Goal: Communication & Community: Answer question/provide support

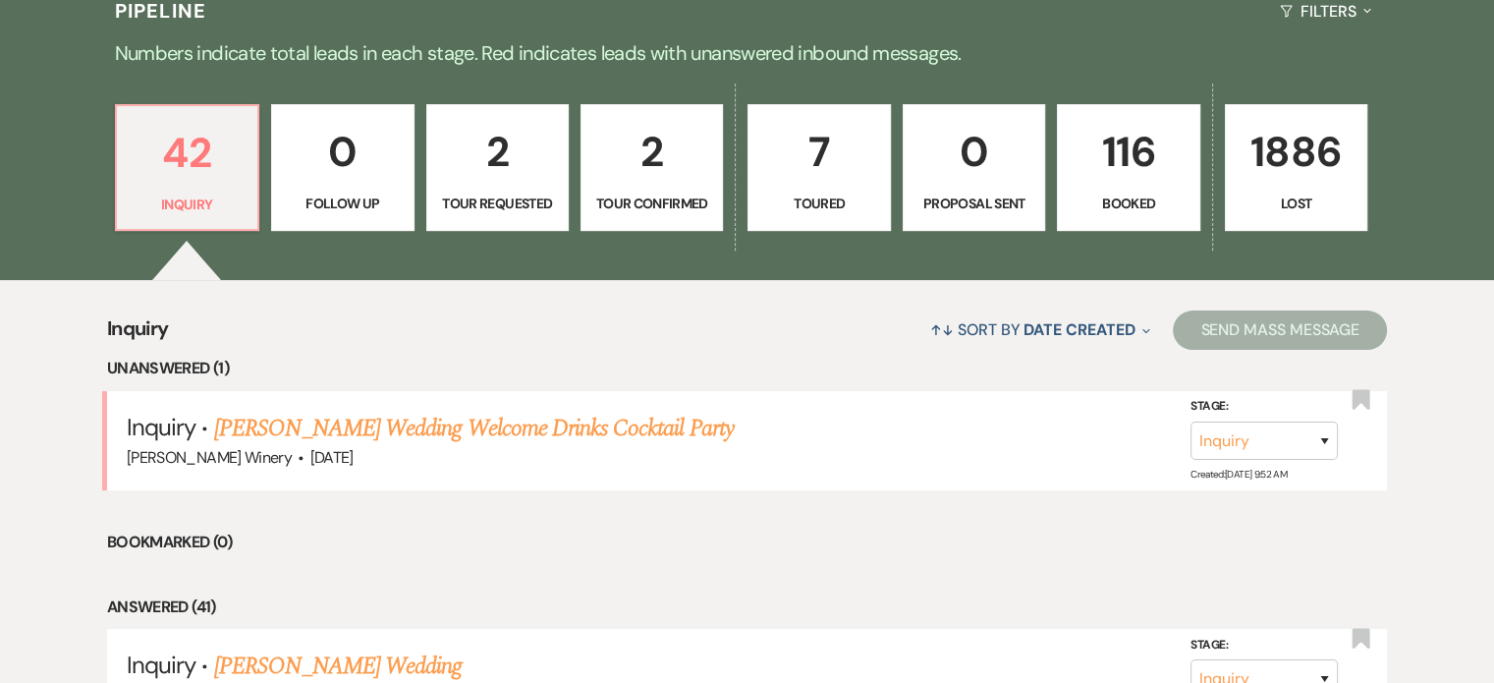
scroll to position [589, 0]
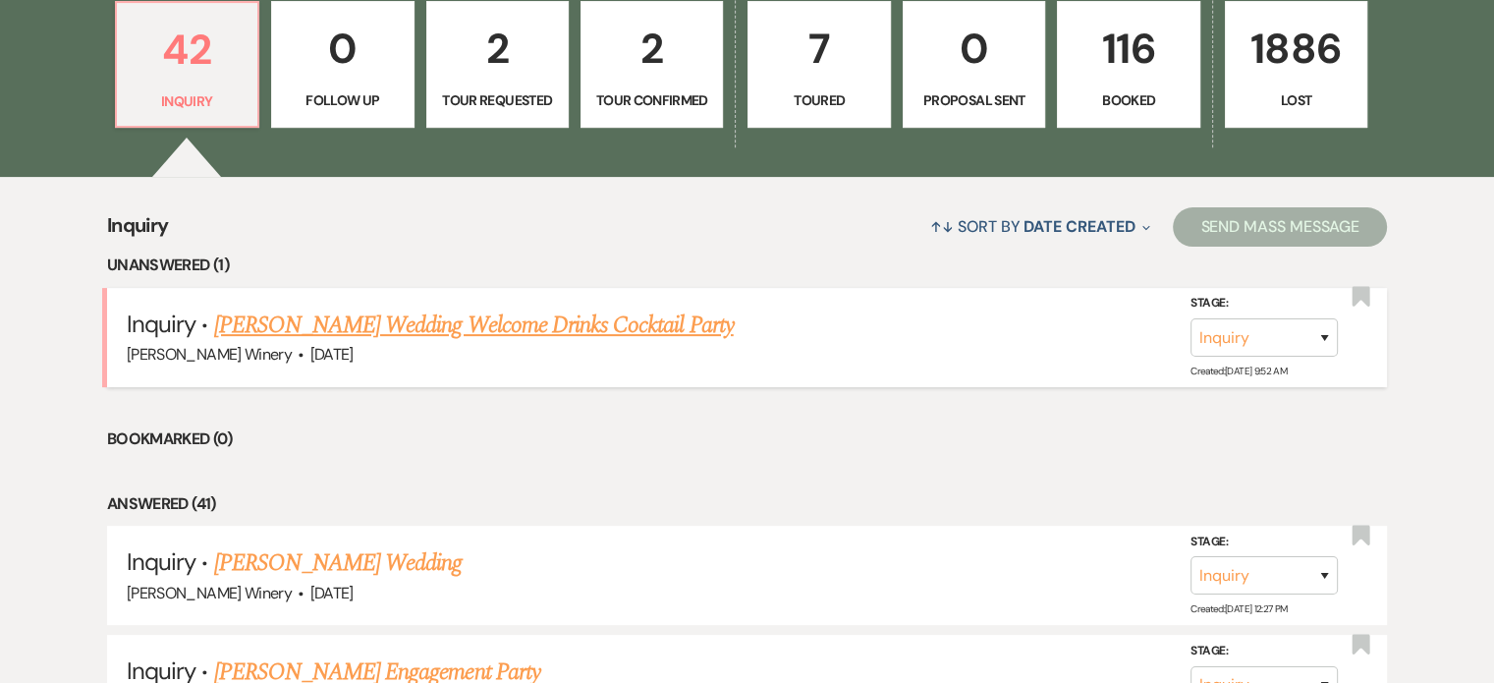
click at [555, 324] on link "[PERSON_NAME] Wedding Welcome Drinks Cocktail Party" at bounding box center [474, 325] width 520 height 35
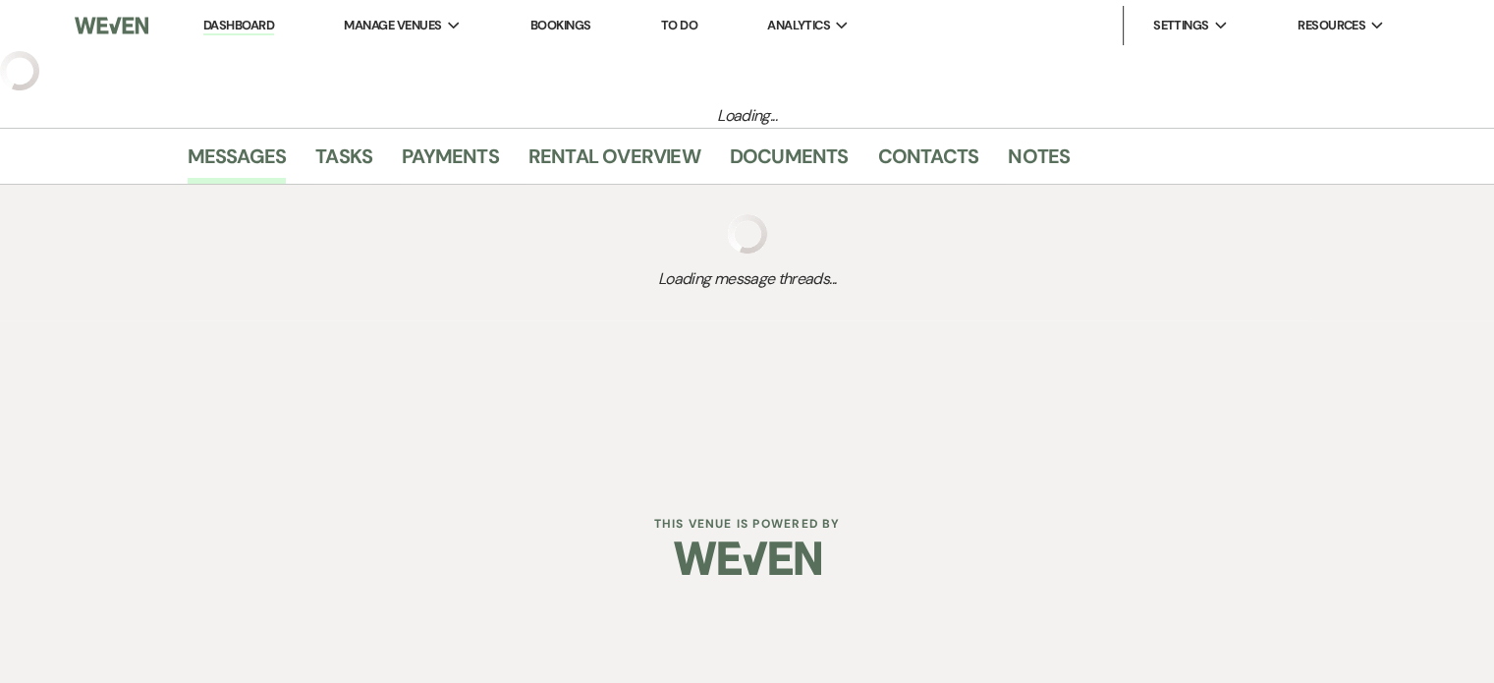
select select "5"
select select "13"
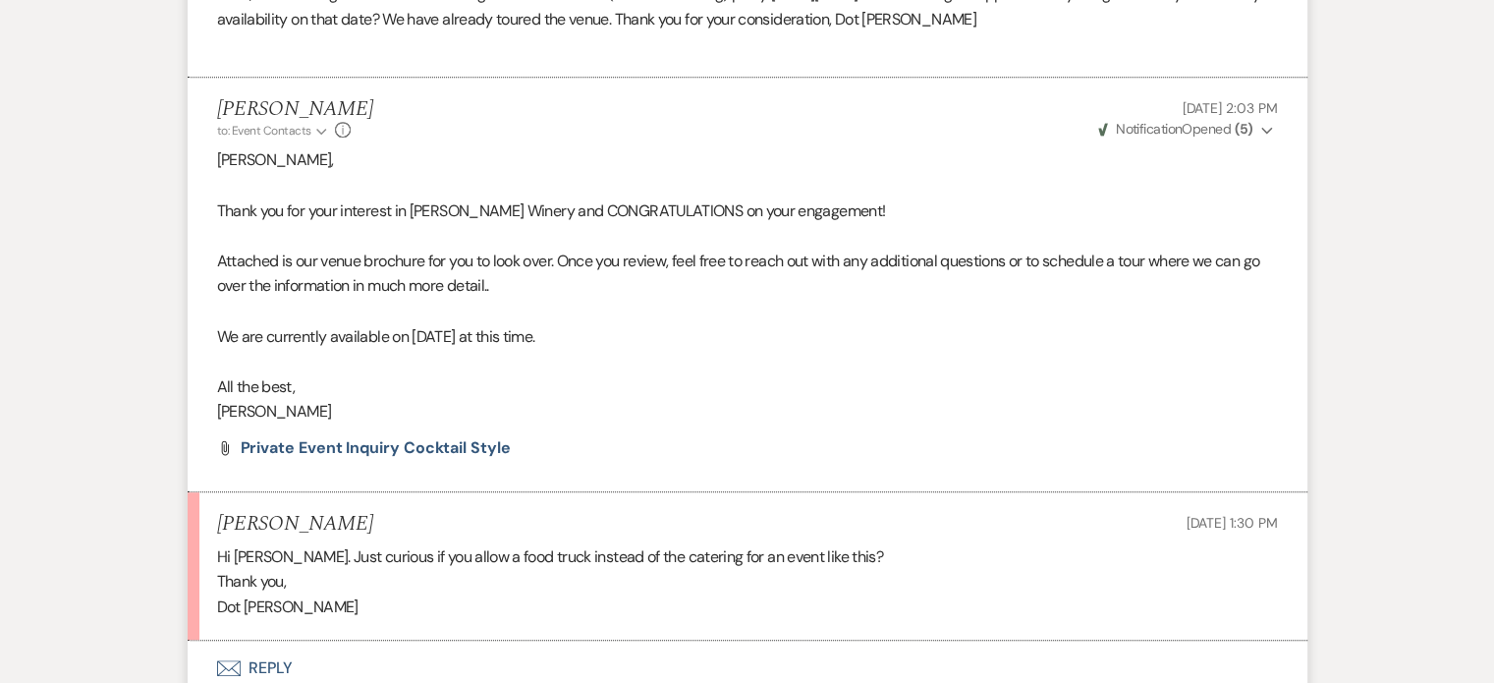
scroll to position [1257, 0]
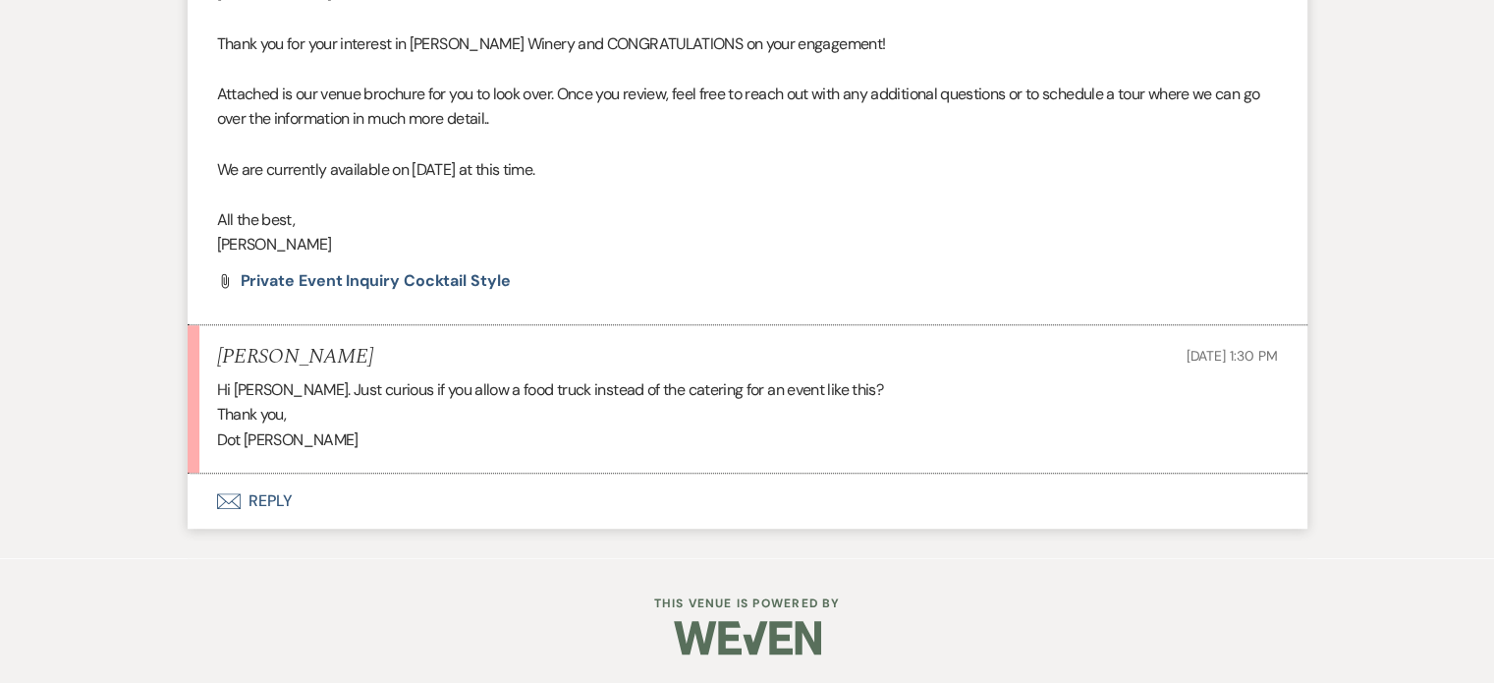
click at [262, 500] on button "Envelope Reply" at bounding box center [748, 501] width 1120 height 55
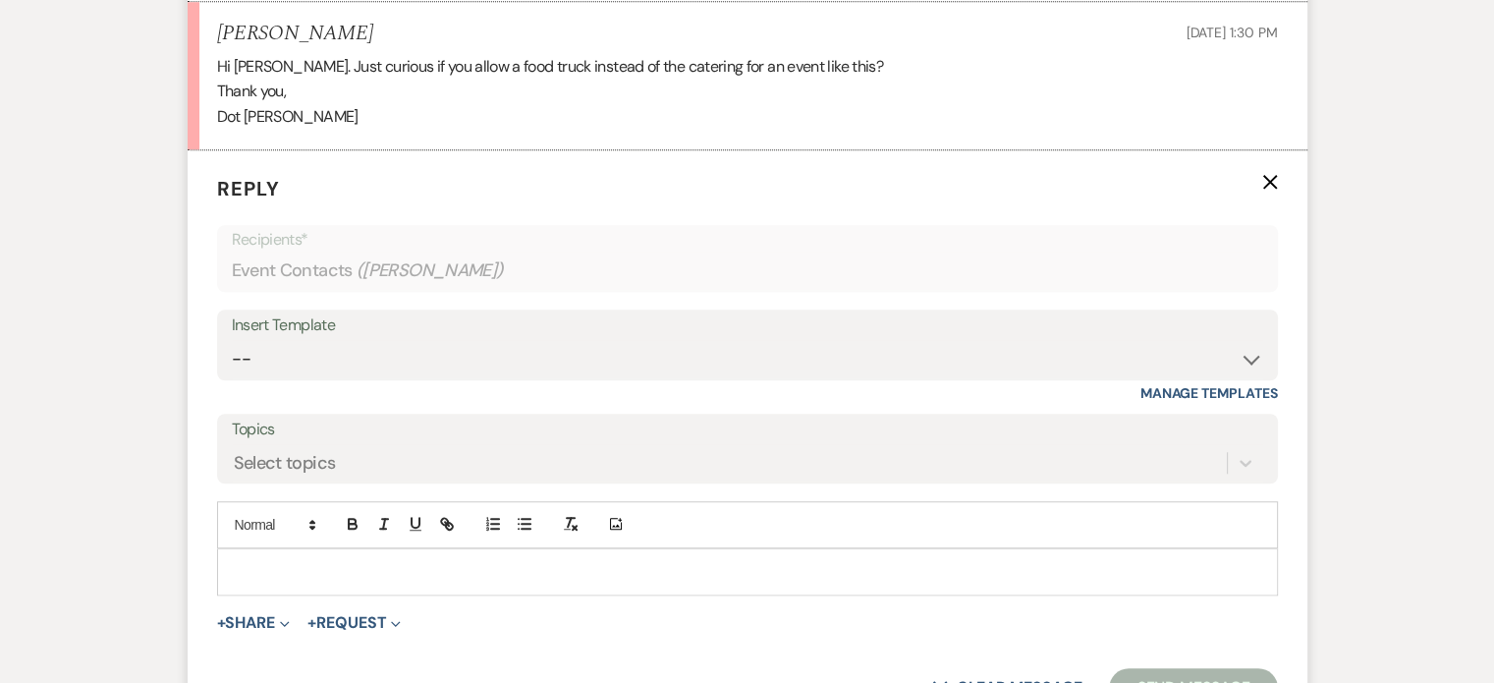
scroll to position [1590, 0]
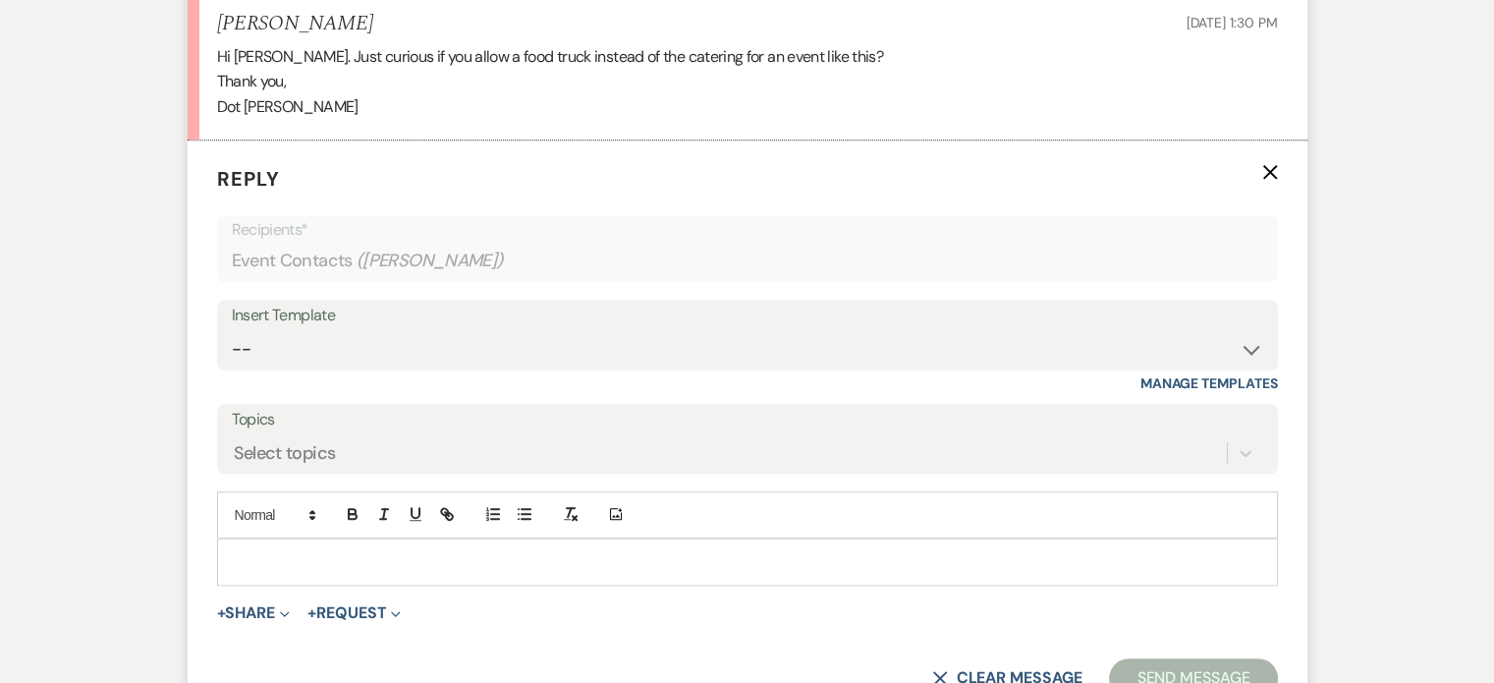
click at [283, 555] on p at bounding box center [748, 562] width 1030 height 22
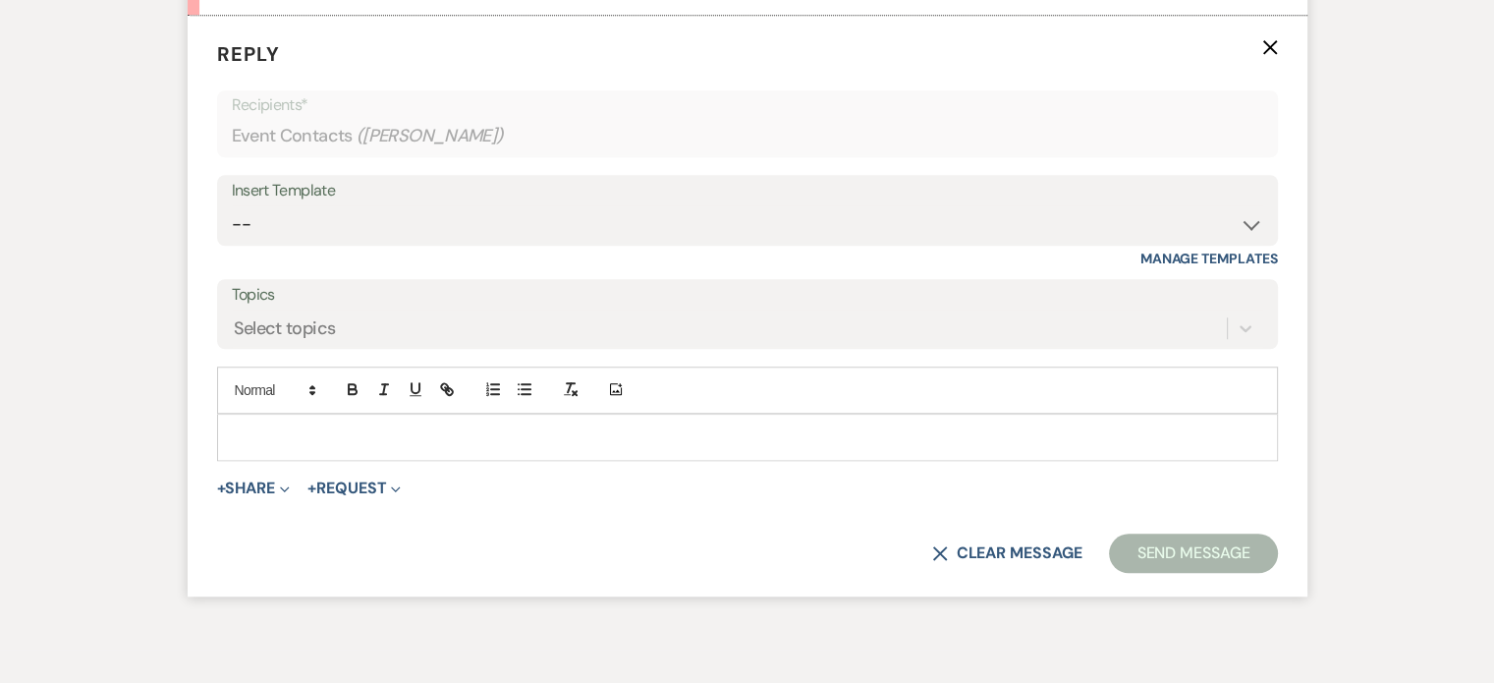
scroll to position [1729, 0]
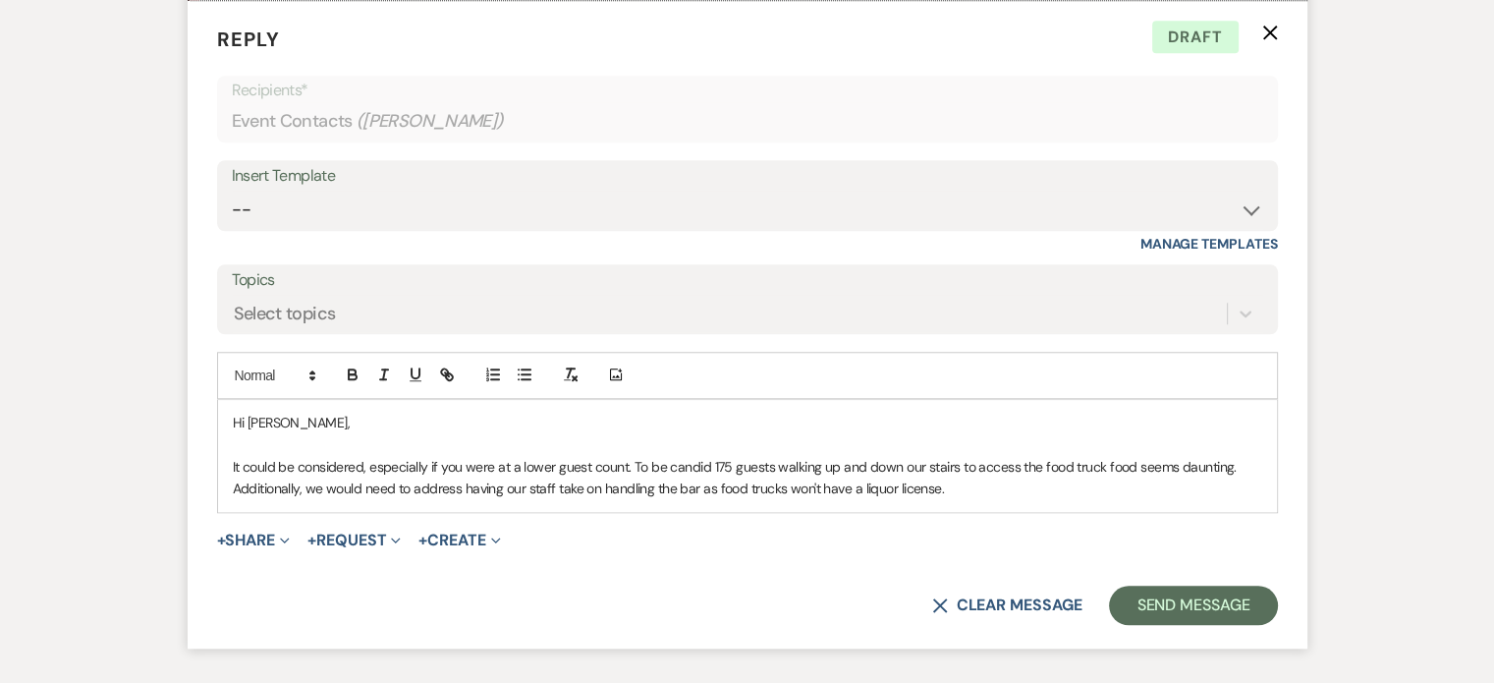
click at [1252, 463] on p "It could be considered, especially if you were at a lower guest count. To be ca…" at bounding box center [748, 478] width 1030 height 44
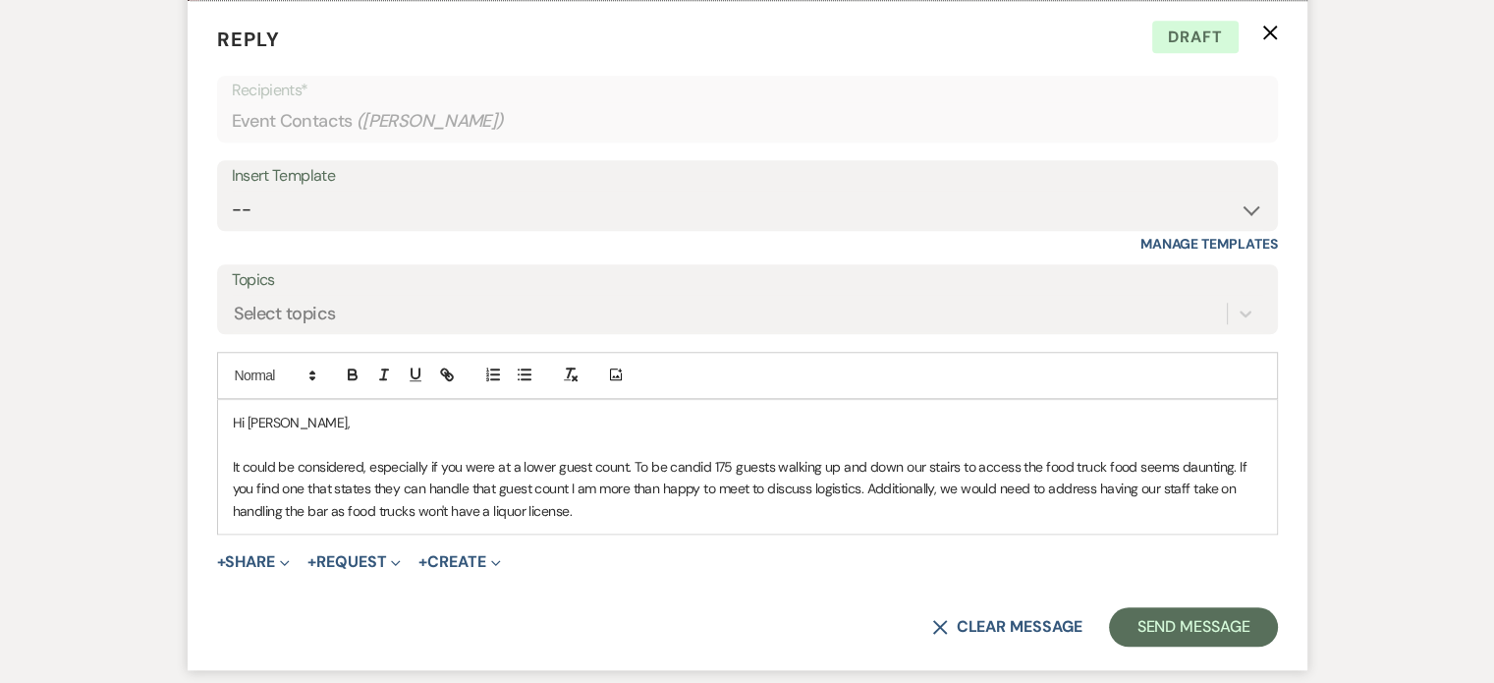
click at [690, 528] on div "Hi [PERSON_NAME], It could be considered, especially if you were at a lower gue…" at bounding box center [747, 467] width 1059 height 134
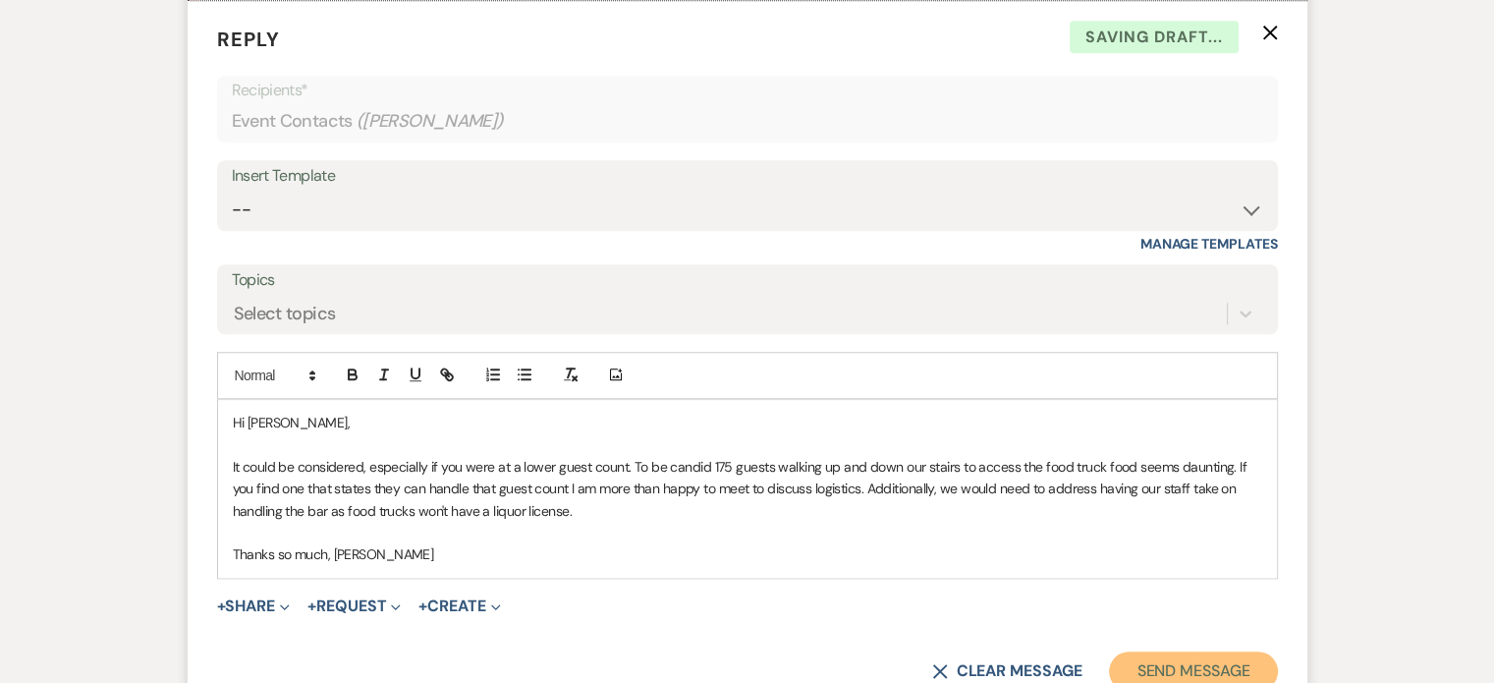
click at [1166, 666] on button "Send Message" at bounding box center [1193, 670] width 168 height 39
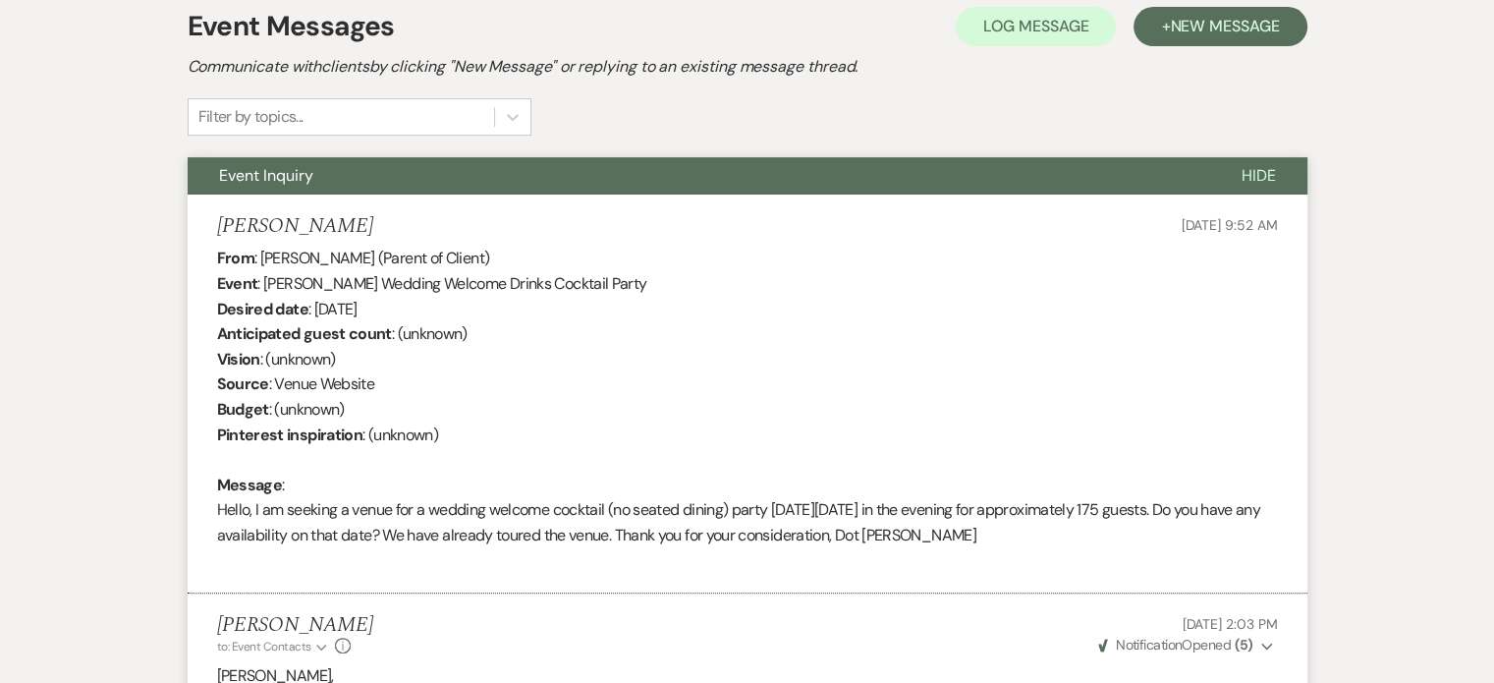
scroll to position [0, 0]
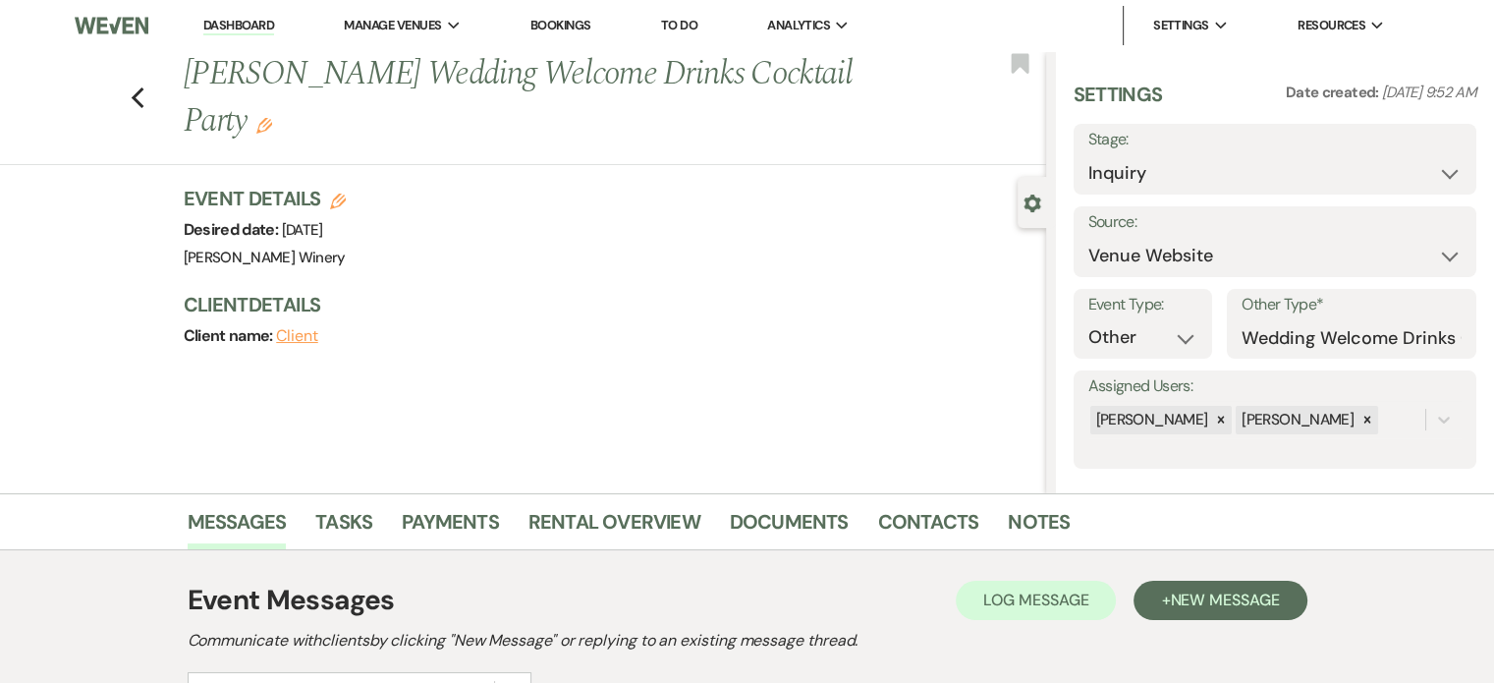
click at [216, 16] on li "Dashboard" at bounding box center [239, 25] width 90 height 39
click at [224, 28] on link "Dashboard" at bounding box center [238, 26] width 71 height 19
